Goal: Ask a question

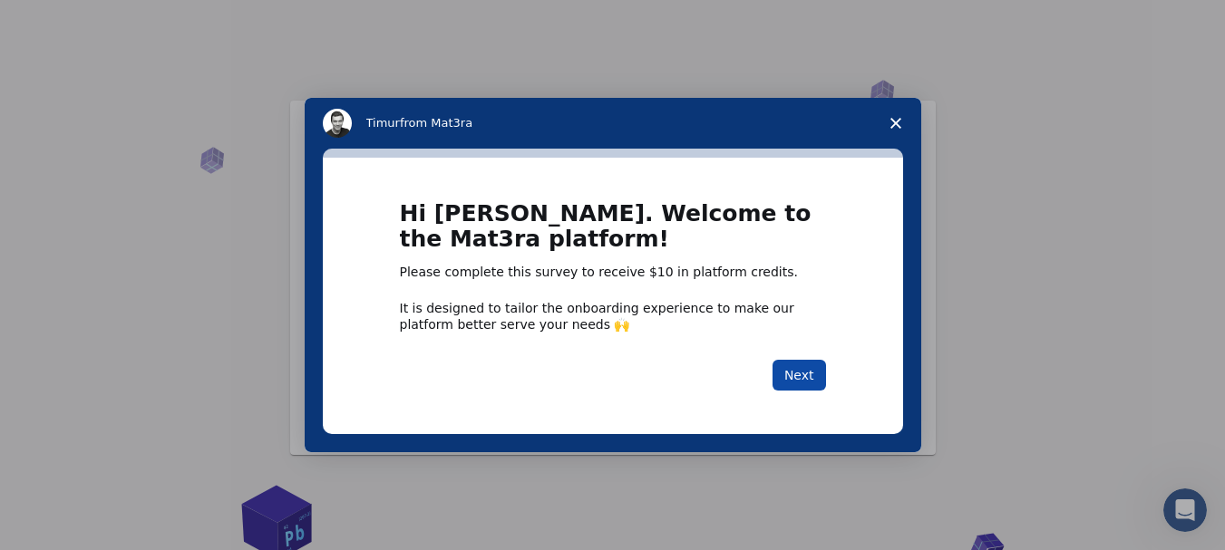
click at [797, 370] on button "Next" at bounding box center [798, 375] width 53 height 31
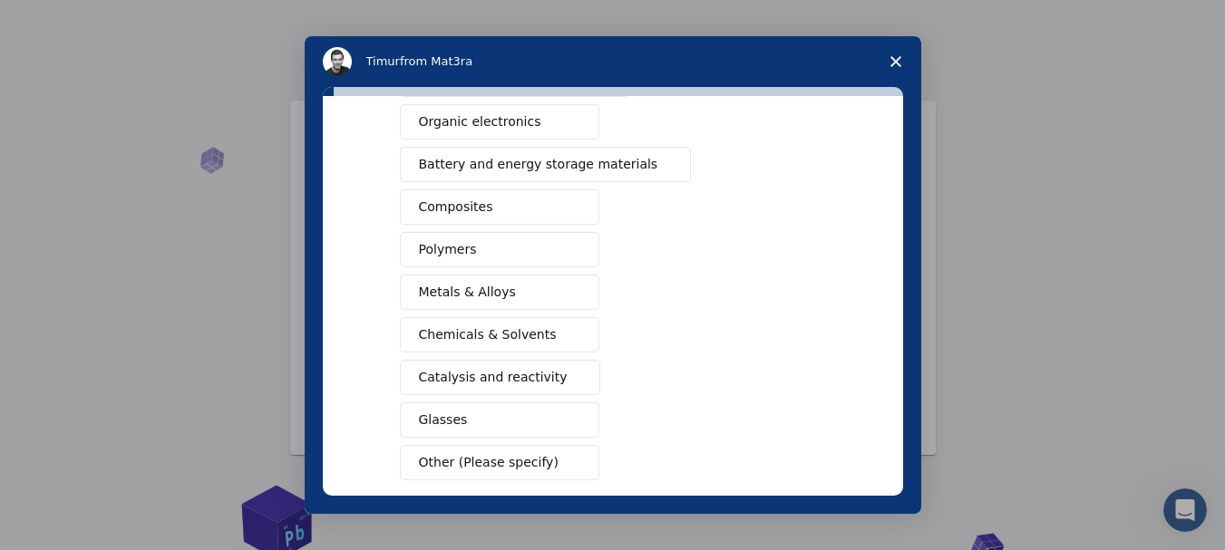
scroll to position [143, 0]
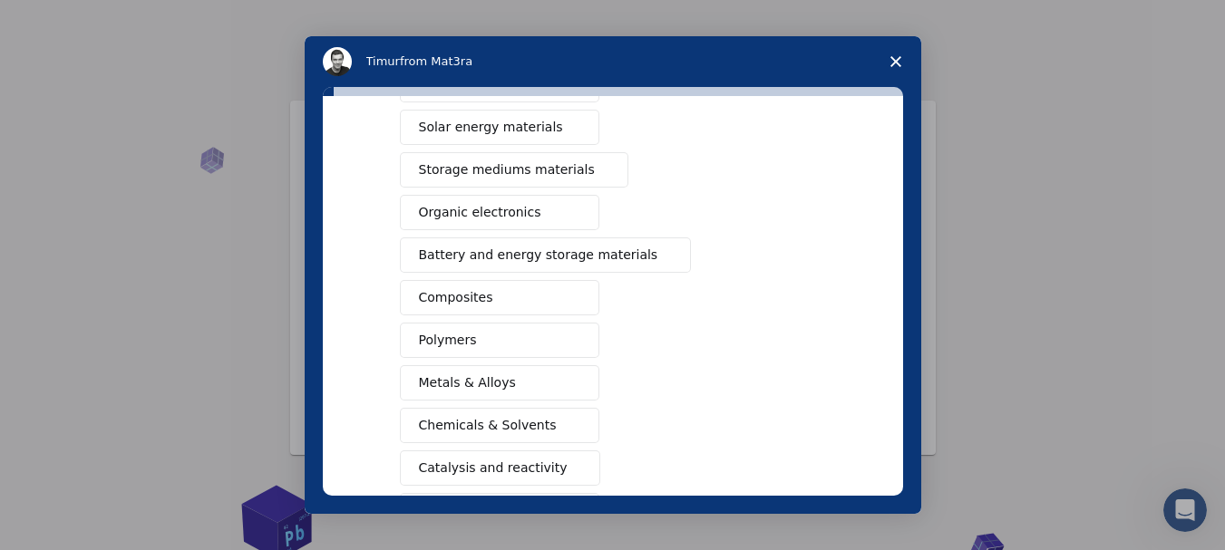
click at [499, 287] on button "Composites" at bounding box center [499, 297] width 199 height 35
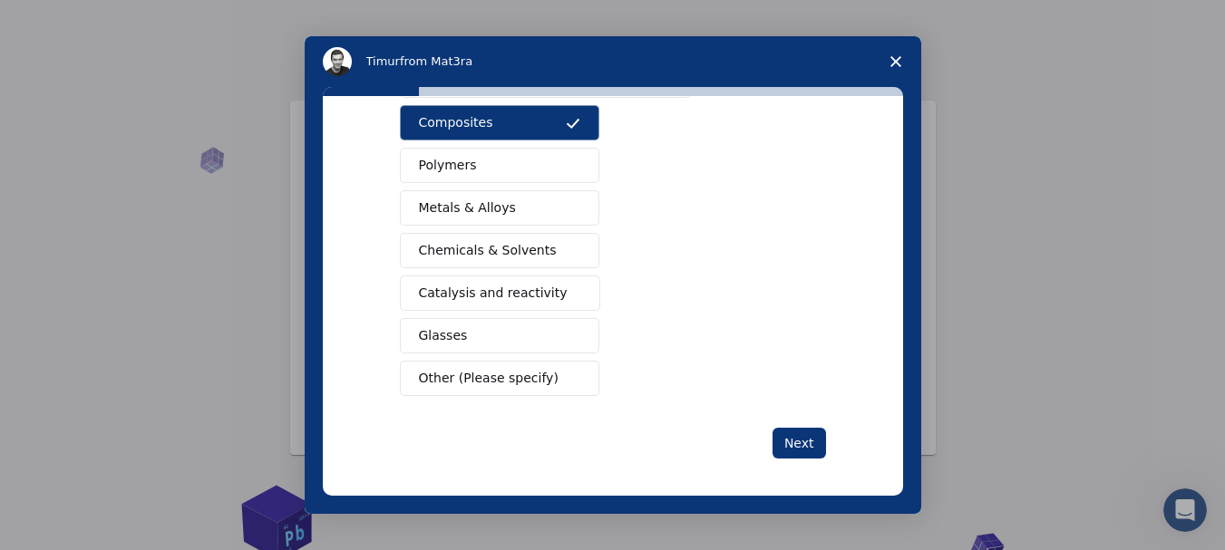
scroll to position [325, 0]
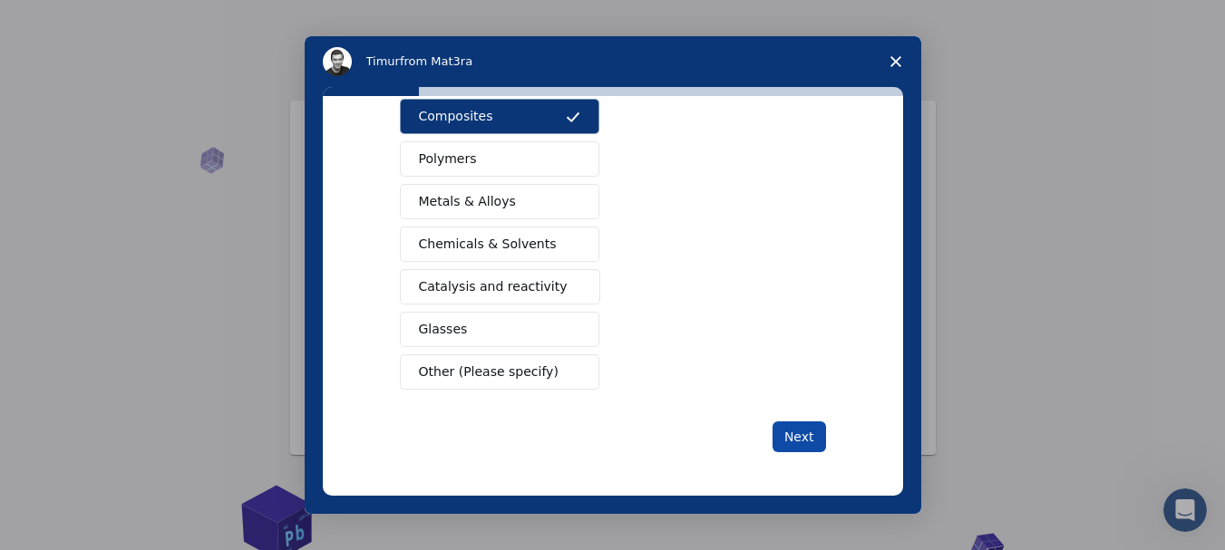
click at [805, 440] on button "Next" at bounding box center [798, 437] width 53 height 31
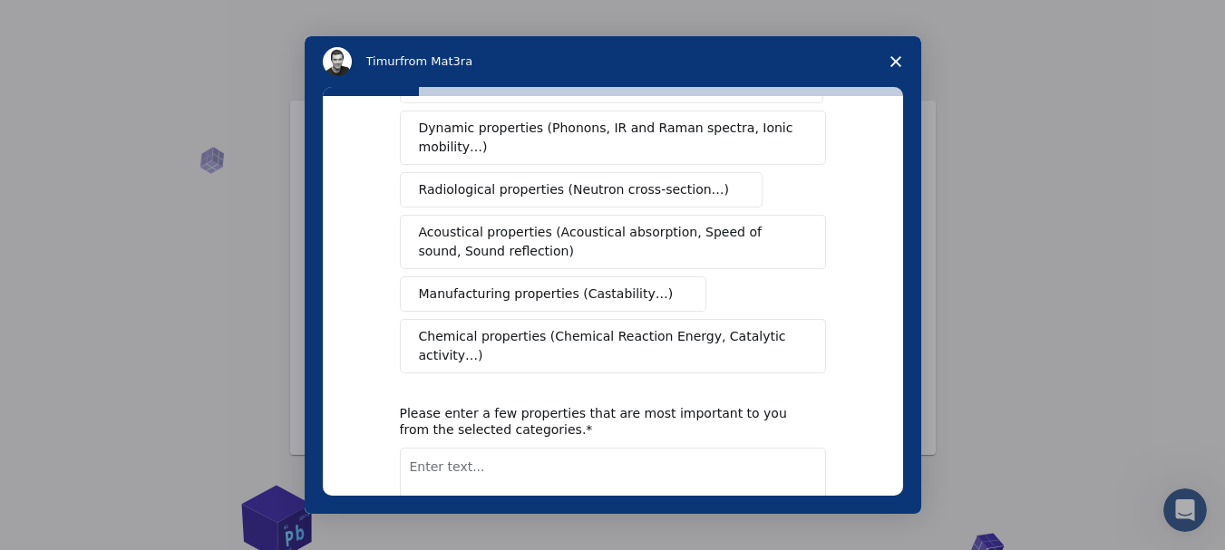
scroll to position [0, 0]
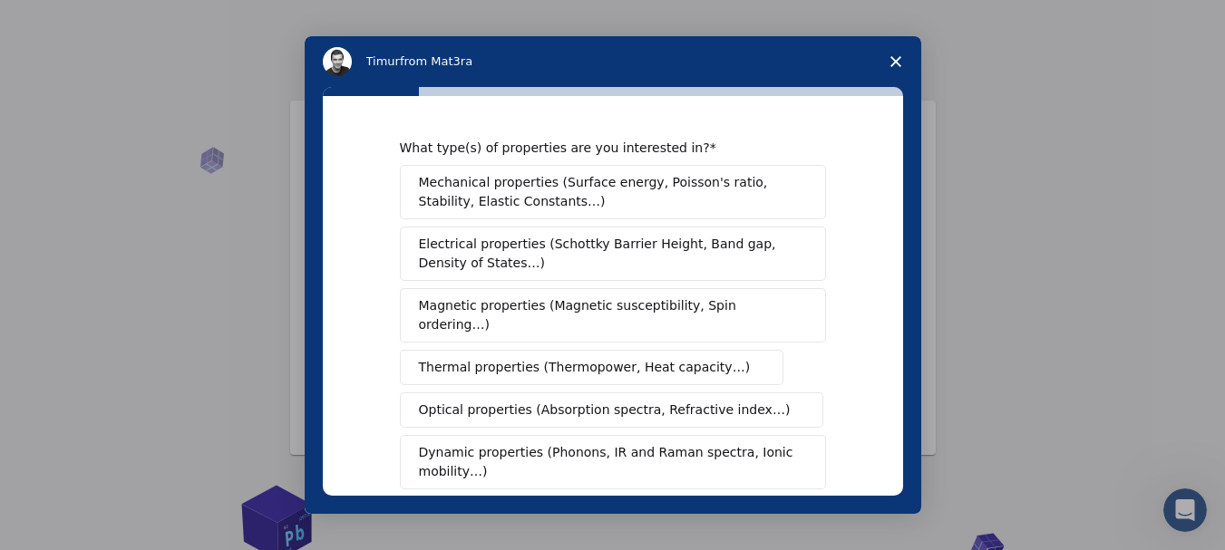
click at [709, 191] on span "Mechanical properties (Surface energy, Poisson's ratio, Stability, Elastic Cons…" at bounding box center [608, 192] width 378 height 38
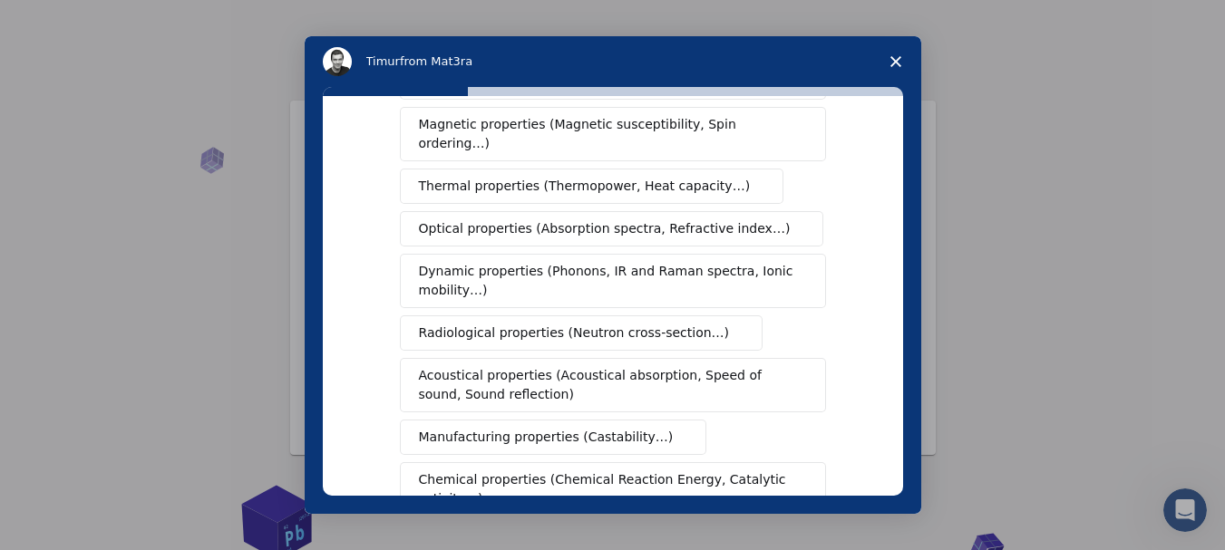
scroll to position [272, 0]
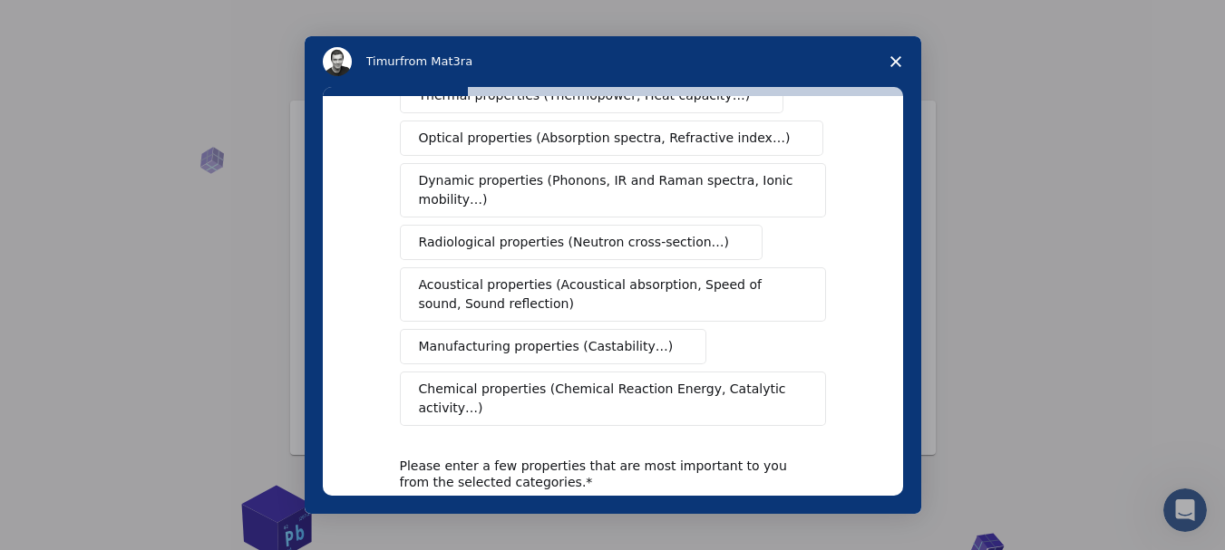
click at [540, 337] on span "Manufacturing properties (Castability…)" at bounding box center [546, 346] width 255 height 19
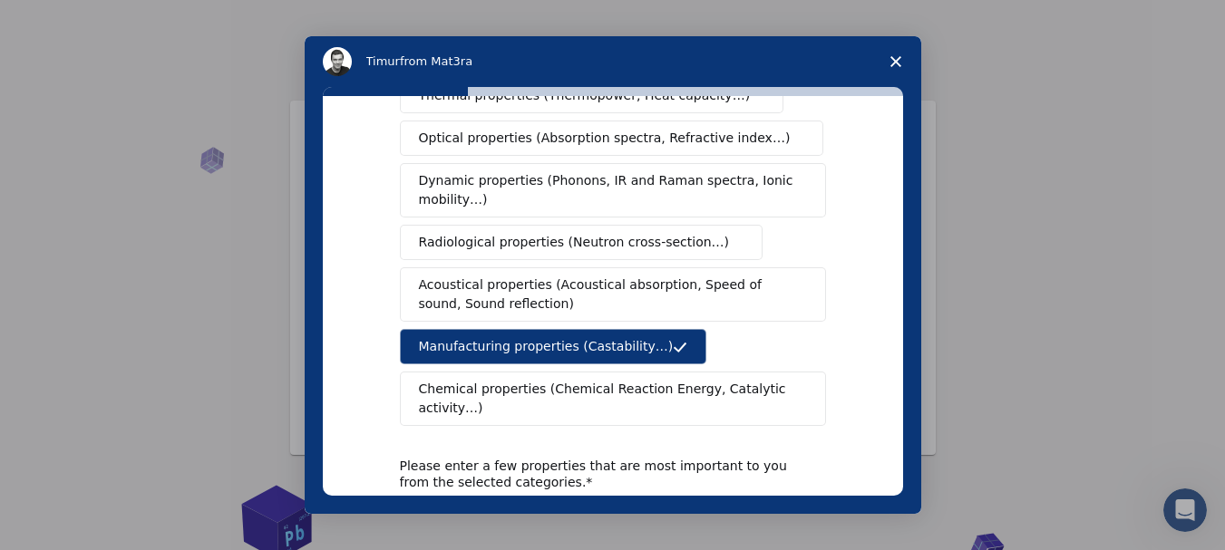
click at [541, 337] on span "Manufacturing properties (Castability…)" at bounding box center [546, 346] width 255 height 19
click at [606, 342] on button "Manufacturing properties (Castability…)" at bounding box center [553, 346] width 307 height 35
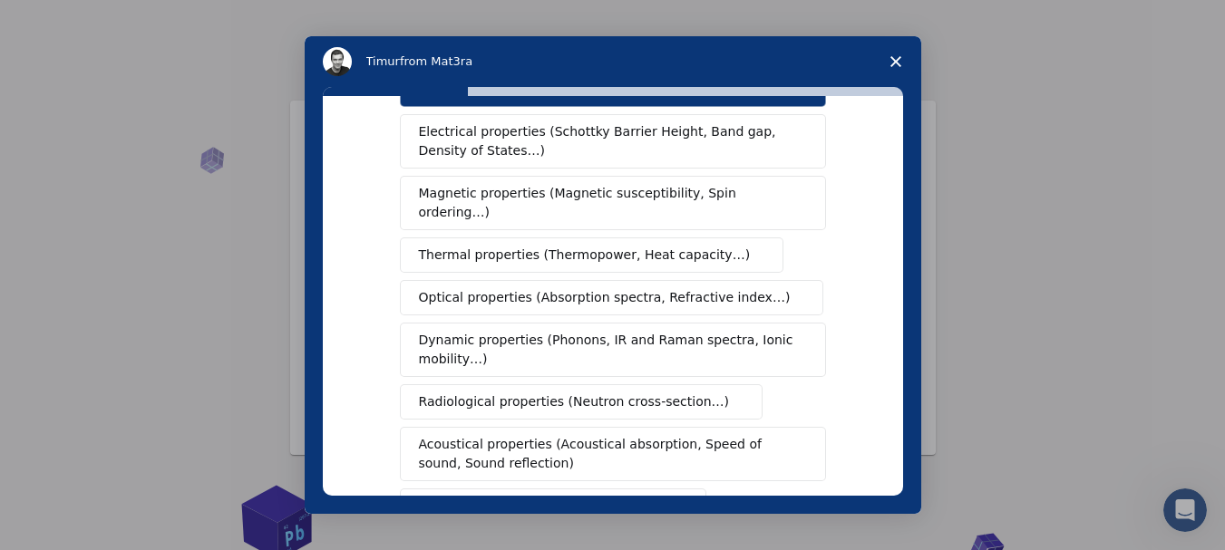
scroll to position [419, 0]
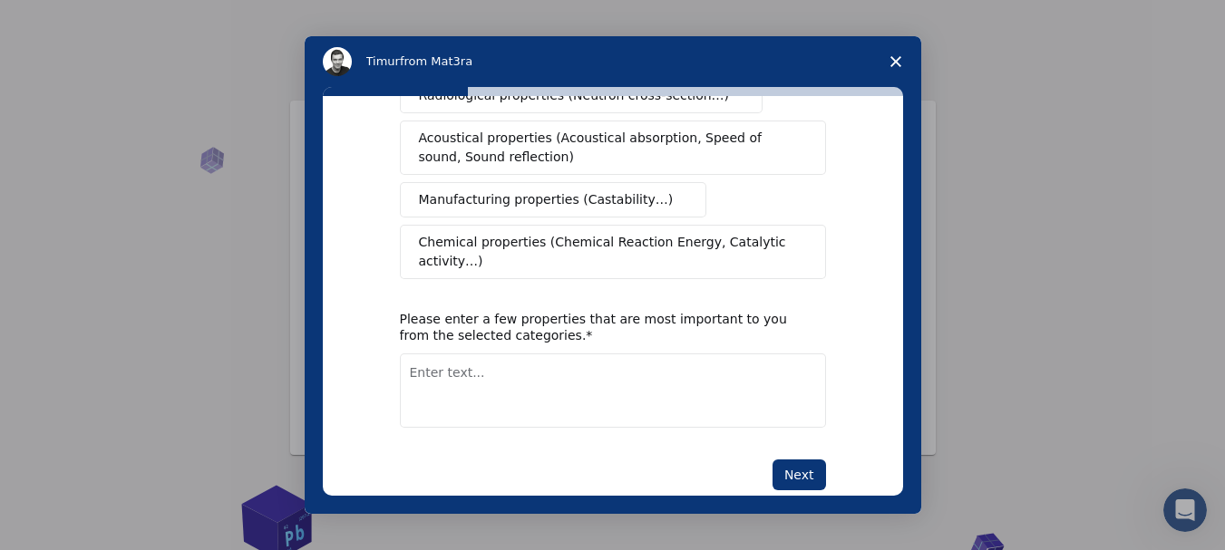
click at [554, 354] on textarea "Enter text..." at bounding box center [613, 391] width 426 height 74
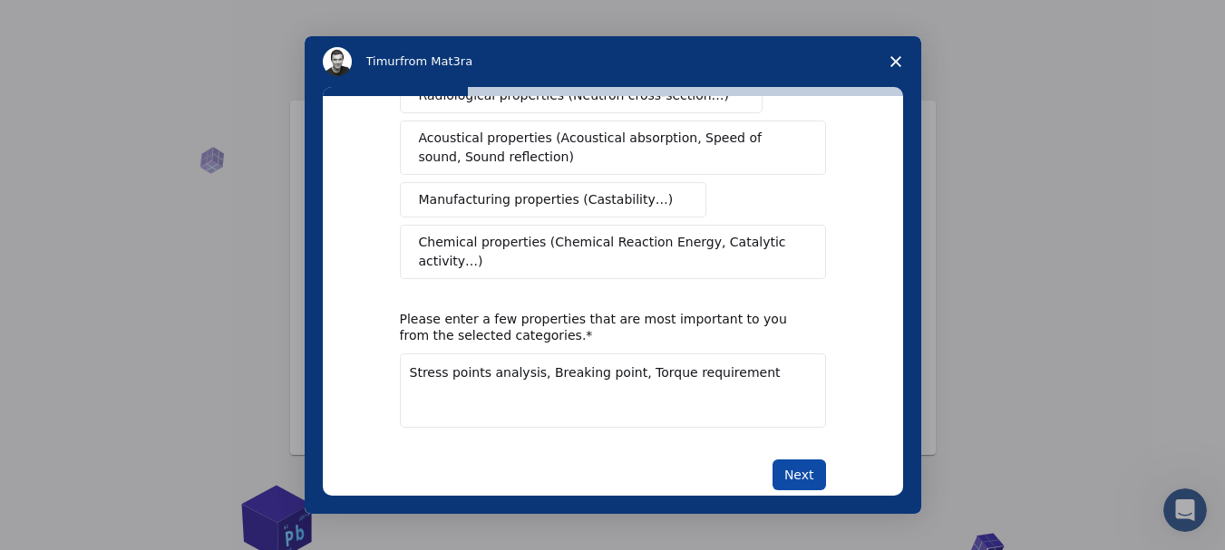
type textarea "Stress points analysis, Breaking point, Torque requirement"
click at [800, 460] on button "Next" at bounding box center [798, 475] width 53 height 31
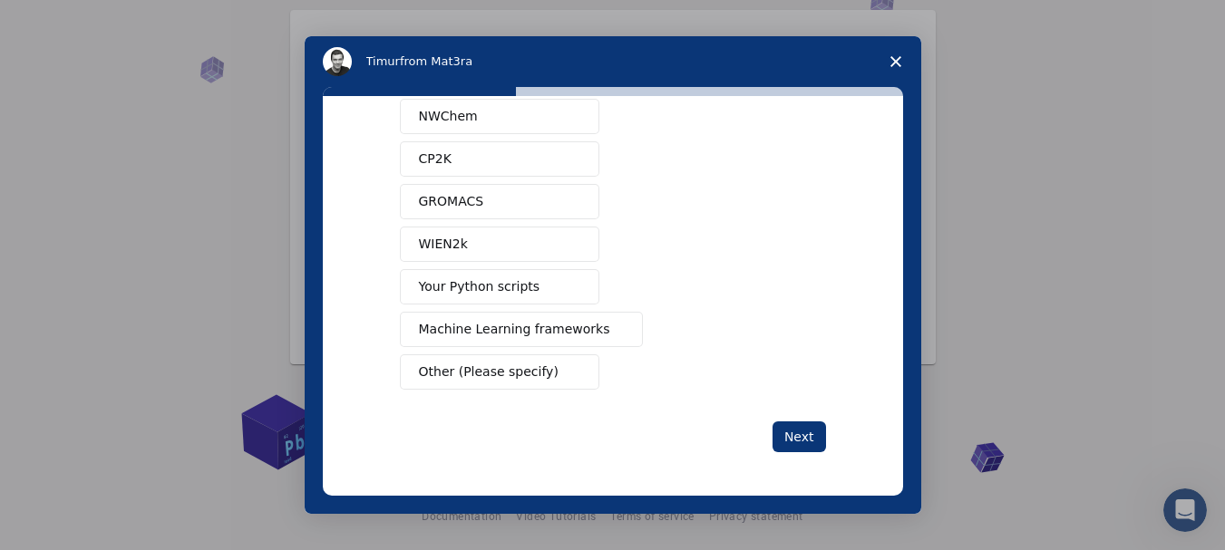
scroll to position [95, 0]
click at [555, 364] on button "Other (Please specify)" at bounding box center [499, 371] width 199 height 35
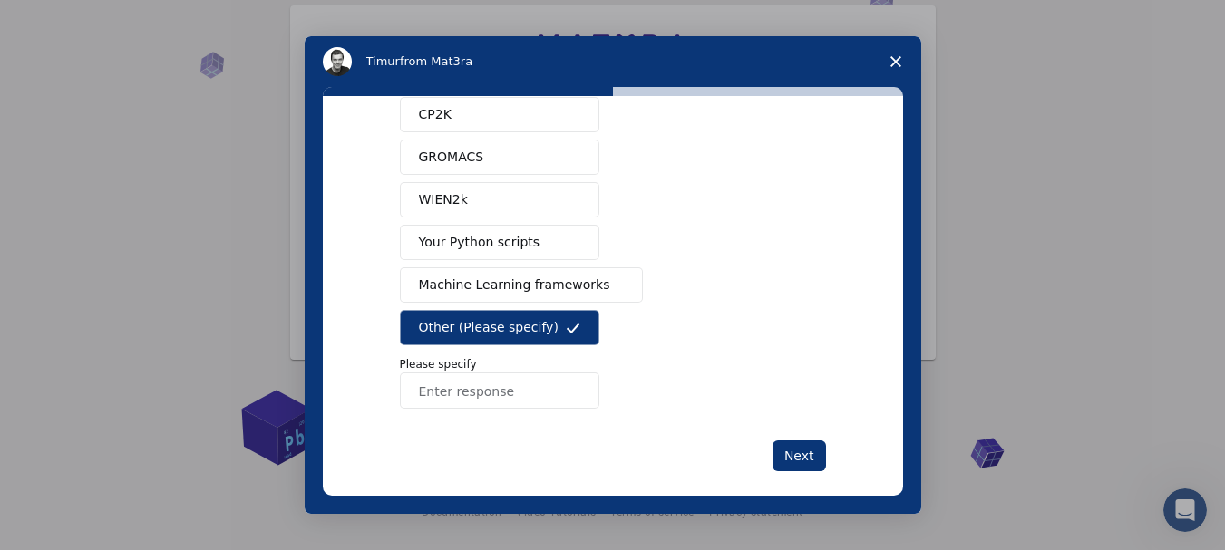
scroll to position [257, 0]
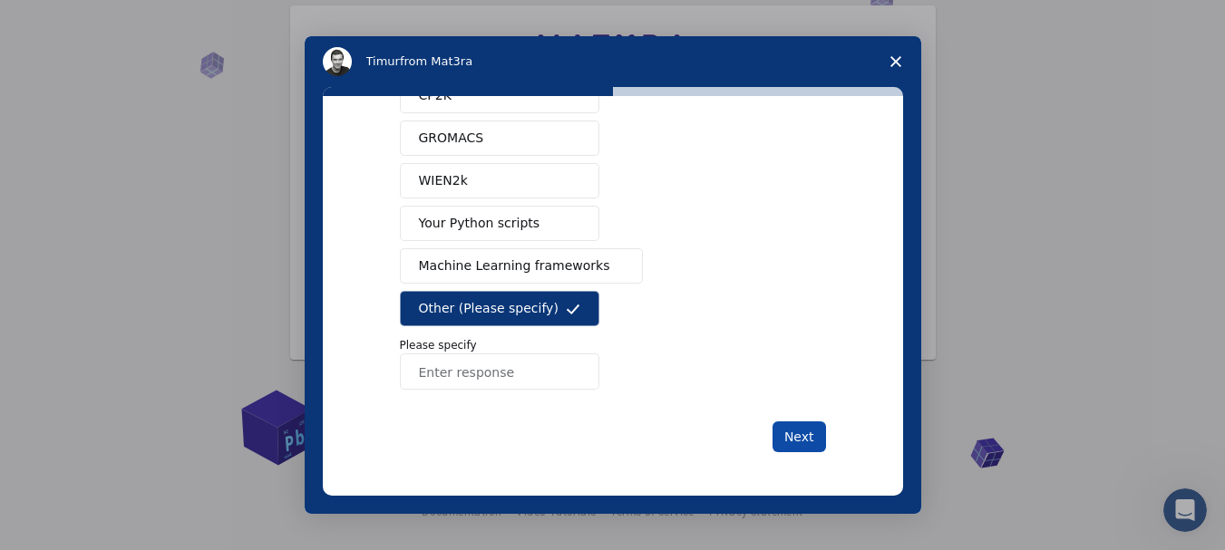
click at [805, 446] on button "Next" at bounding box center [798, 437] width 53 height 31
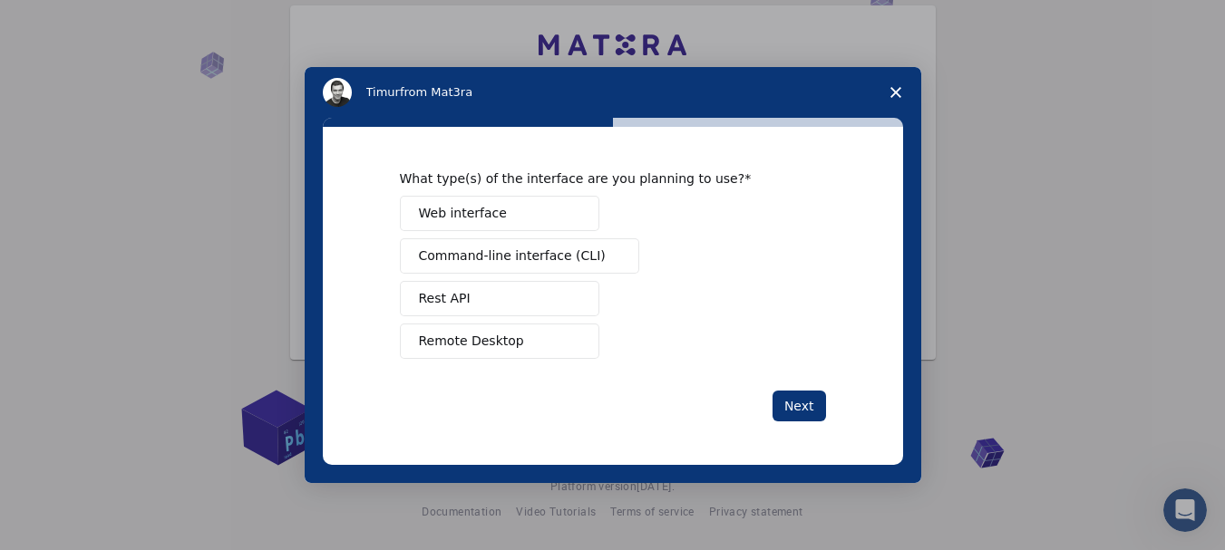
click at [531, 212] on button "Web interface" at bounding box center [499, 213] width 199 height 35
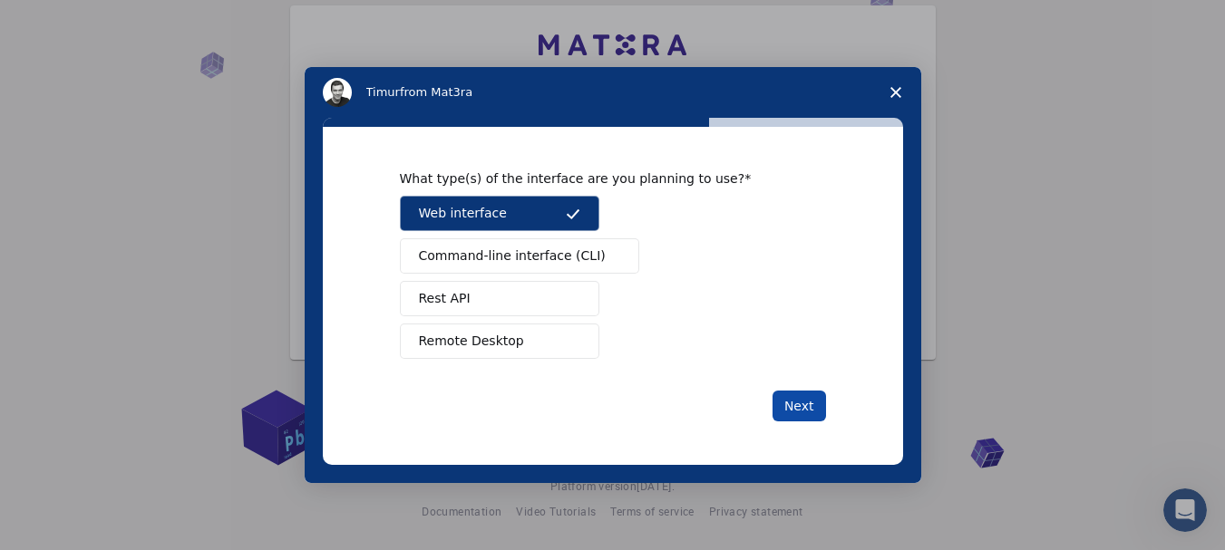
click at [807, 415] on button "Next" at bounding box center [798, 406] width 53 height 31
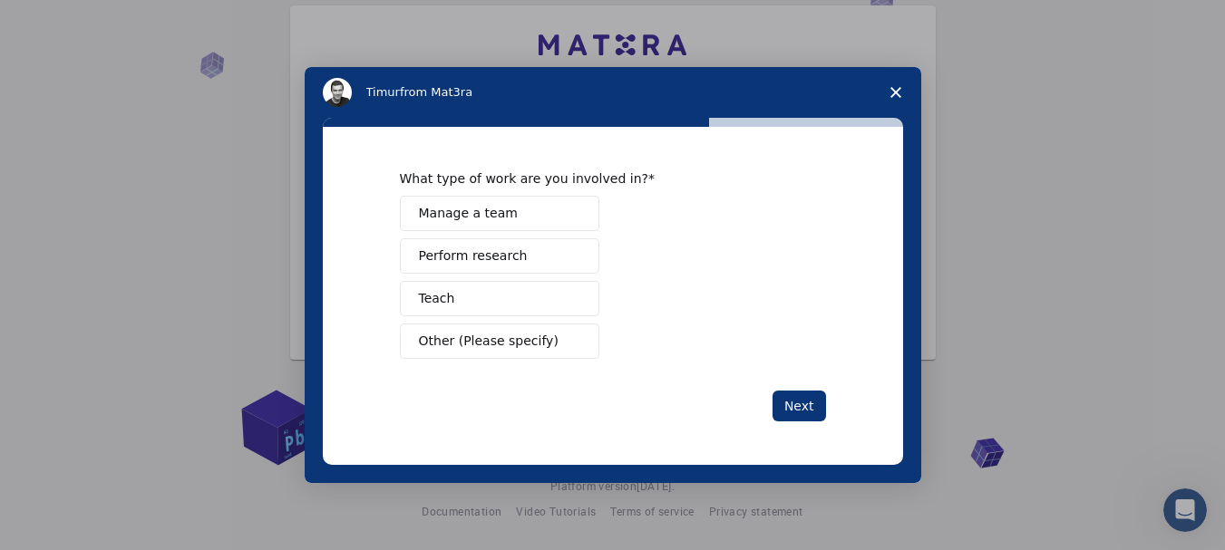
click at [460, 301] on button "Teach" at bounding box center [499, 298] width 199 height 35
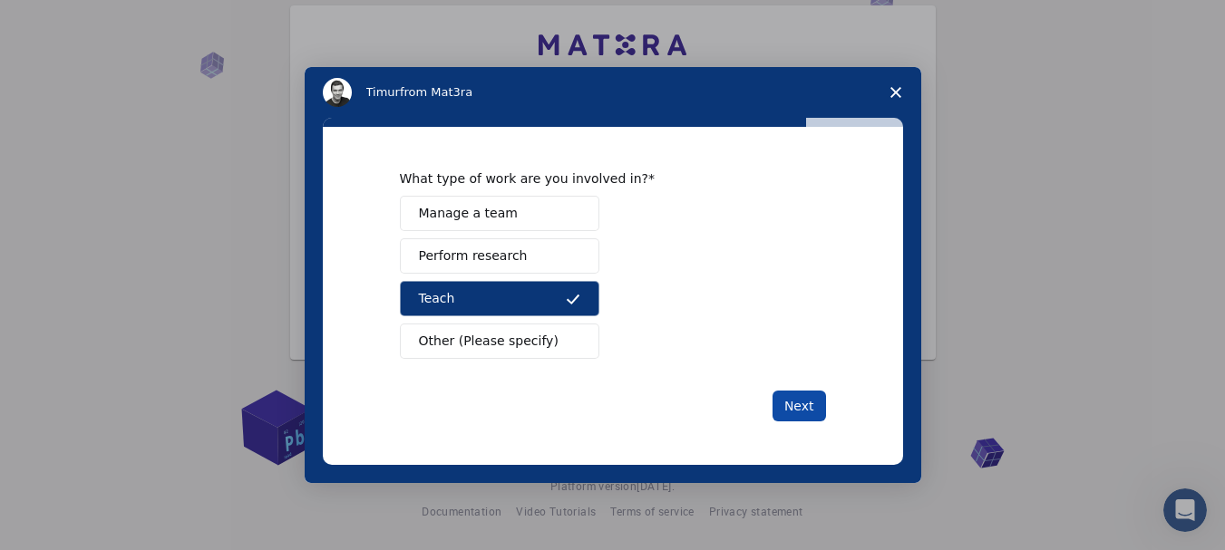
click at [805, 411] on button "Next" at bounding box center [798, 406] width 53 height 31
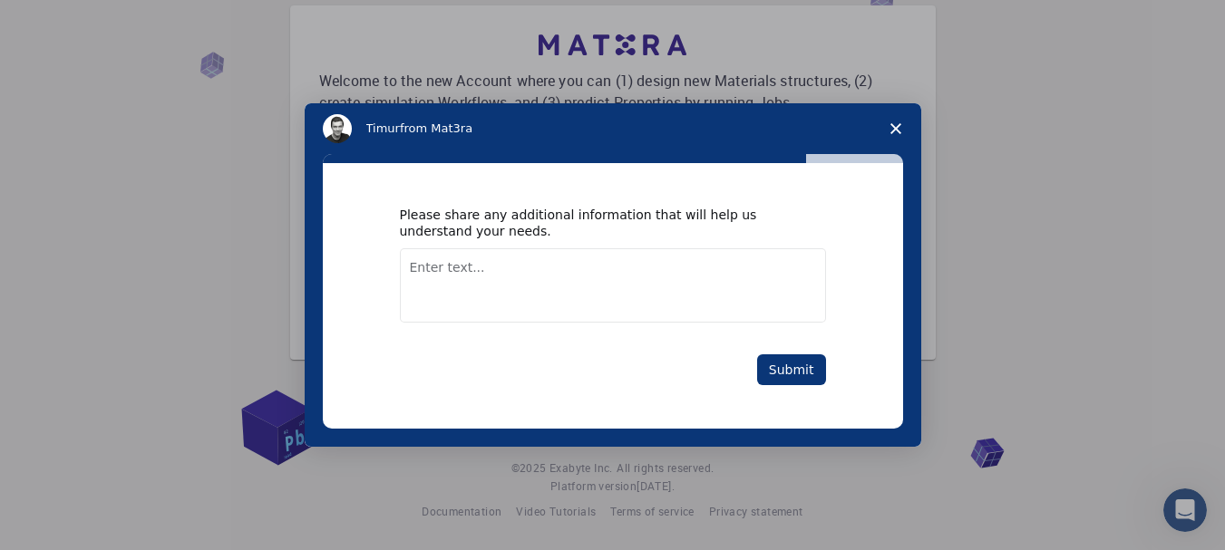
click at [452, 271] on textarea "Enter text..." at bounding box center [613, 285] width 426 height 74
type textarea "i"
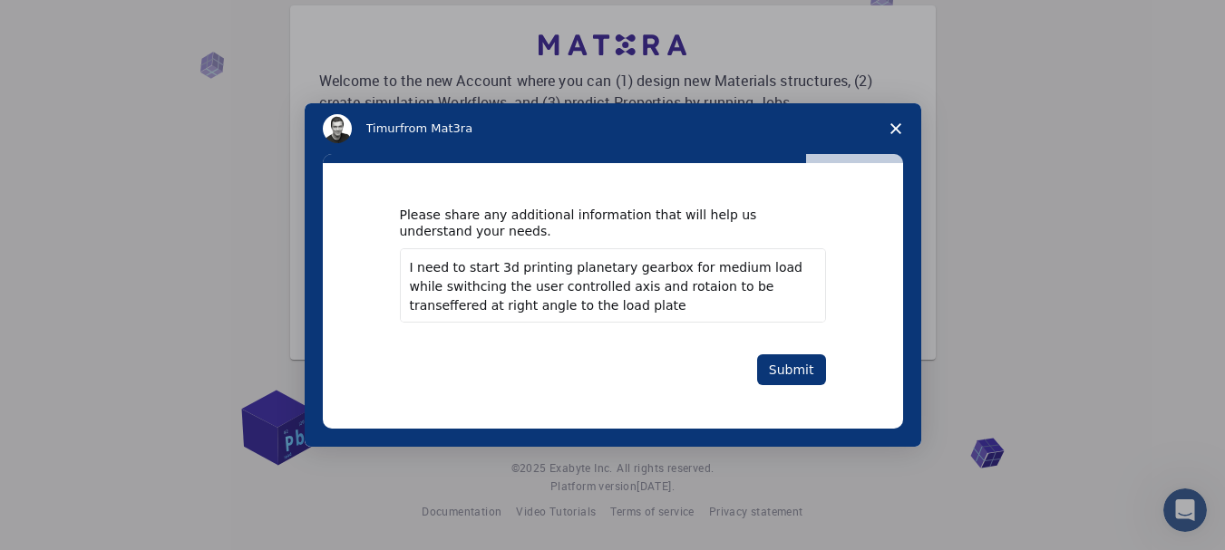
click at [737, 294] on textarea "I need to start 3d printing planetary gearbox for medium load while swithcing t…" at bounding box center [613, 285] width 426 height 74
click at [0, 0] on span "transferred" at bounding box center [0, 0] width 0 height 0
click at [635, 289] on textarea "I need to start 3d printing planetary gearbox for medium load while swithcing t…" at bounding box center [613, 285] width 426 height 74
click at [0, 0] on span "rotation" at bounding box center [0, 0] width 0 height 0
click at [534, 292] on textarea "I need to start 3d printing planetary gearbox for medium load while swithcing t…" at bounding box center [613, 285] width 426 height 74
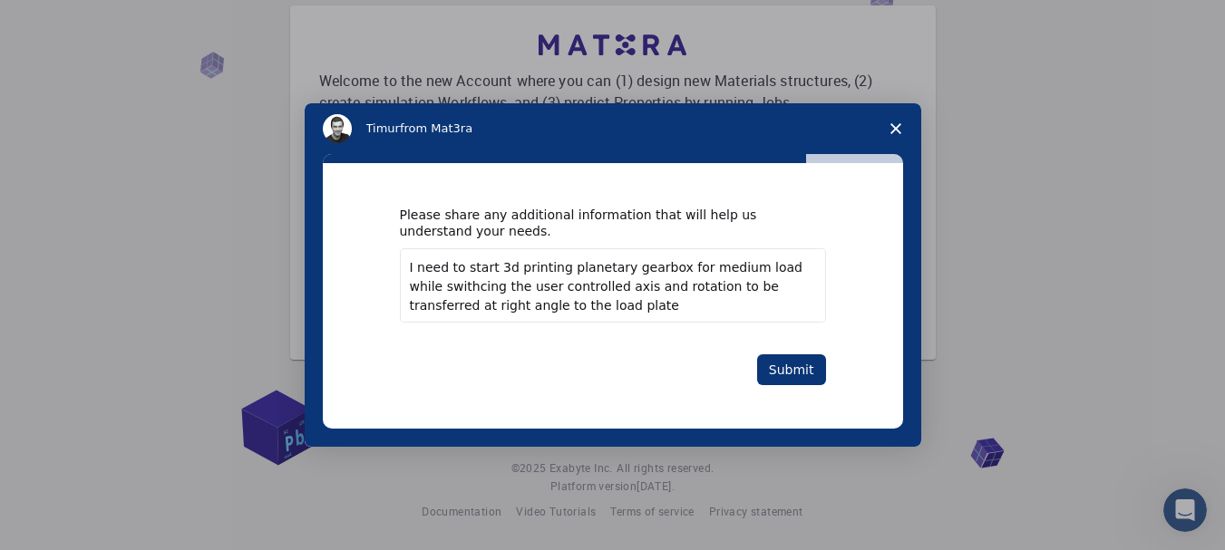
click at [0, 0] on span "-controlled" at bounding box center [0, 0] width 0 height 0
click at [442, 291] on textarea "I need to start 3d printing planetary gearbox for medium load while swithcing t…" at bounding box center [613, 285] width 426 height 74
click at [0, 0] on div "switching" at bounding box center [0, 0] width 0 height 0
type textarea "I need to start 3d printing planetary gearbox for medium load while switching t…"
click at [799, 377] on button "Submit" at bounding box center [791, 369] width 69 height 31
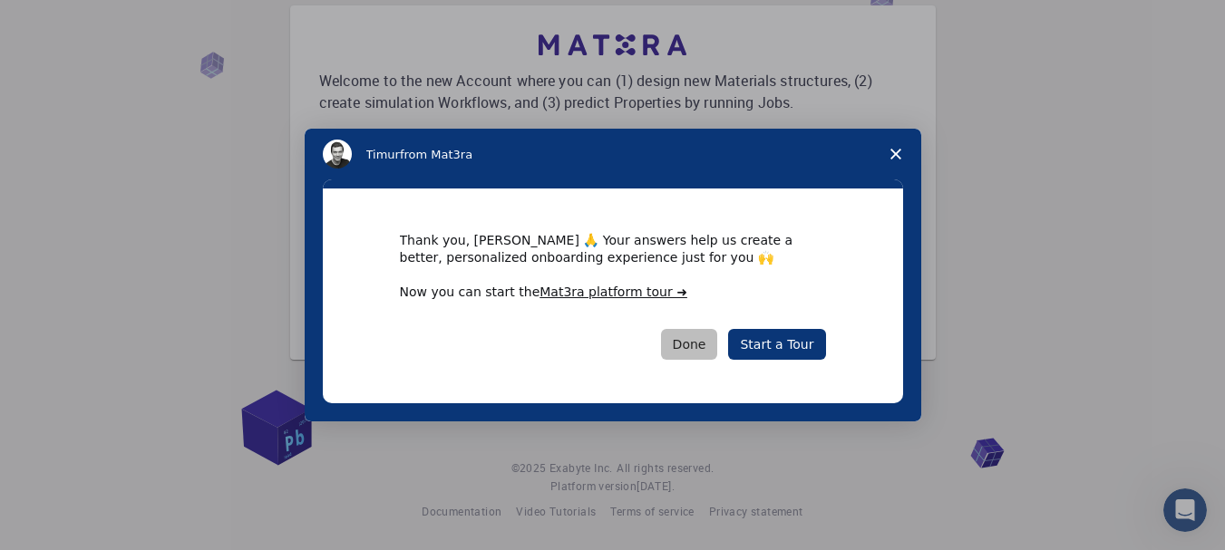
click at [713, 350] on button "Done" at bounding box center [689, 344] width 57 height 31
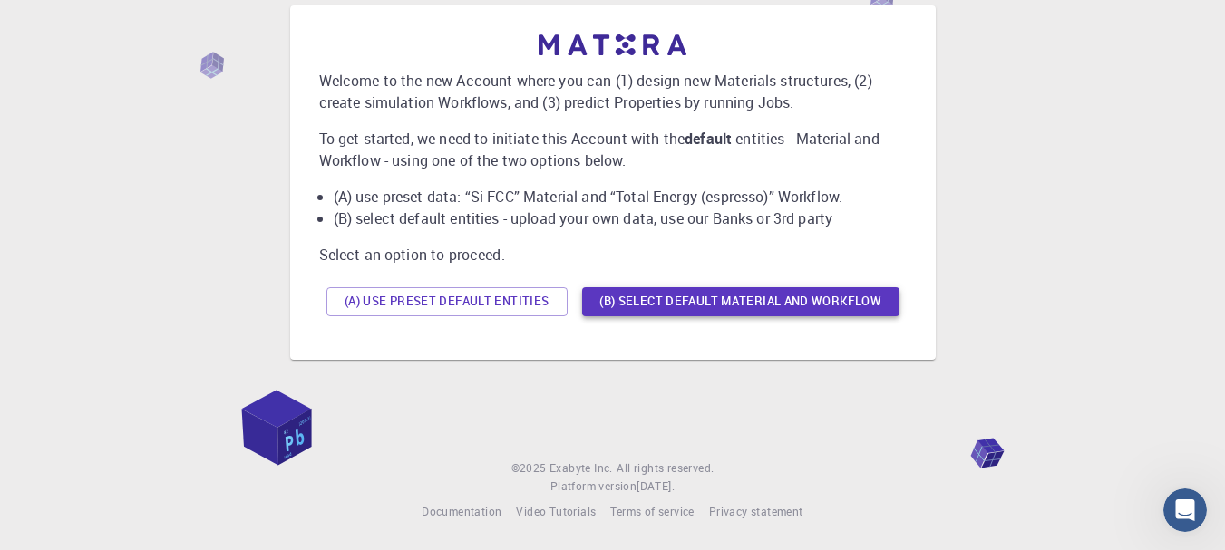
click at [731, 300] on button "(B) Select default material and workflow" at bounding box center [740, 301] width 317 height 29
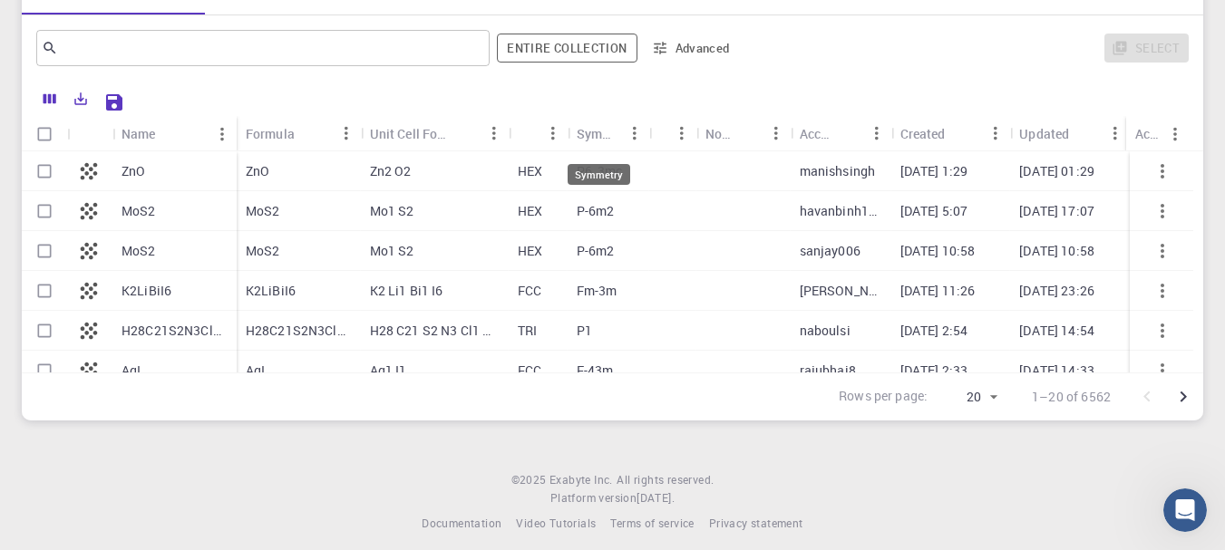
scroll to position [272, 0]
